Goal: Task Accomplishment & Management: Manage account settings

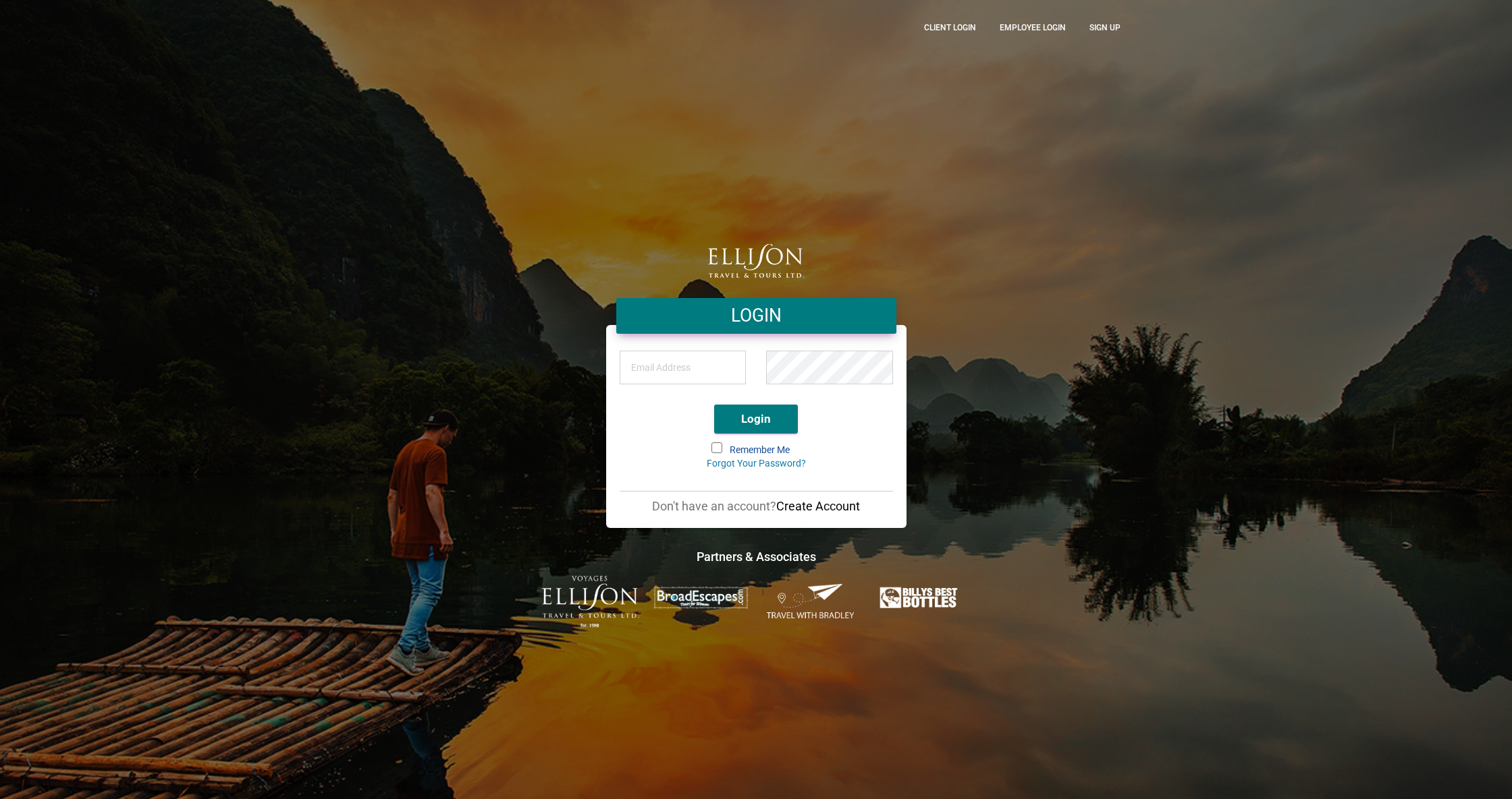
click at [713, 443] on span at bounding box center [720, 451] width 17 height 14
click at [713, 443] on input "Remember Me" at bounding box center [713, 443] width 0 height 0
click at [659, 366] on input "email" at bounding box center [683, 367] width 127 height 33
type input "[PERSON_NAME][EMAIL_ADDRESS][DOMAIN_NAME]"
click at [775, 414] on button "Login" at bounding box center [756, 419] width 83 height 29
